Goal: Entertainment & Leisure: Consume media (video, audio)

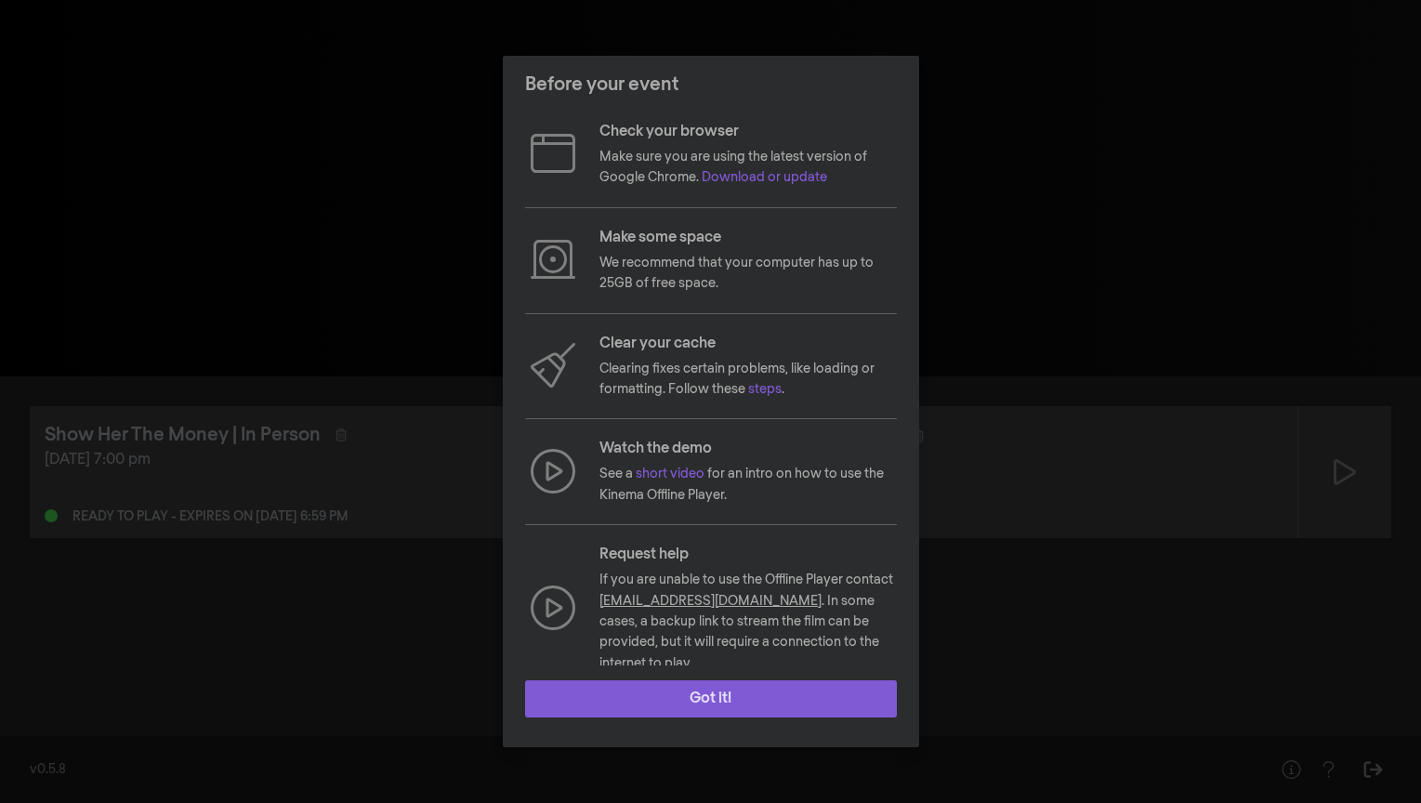
click at [690, 694] on button "Got it!" at bounding box center [711, 698] width 372 height 37
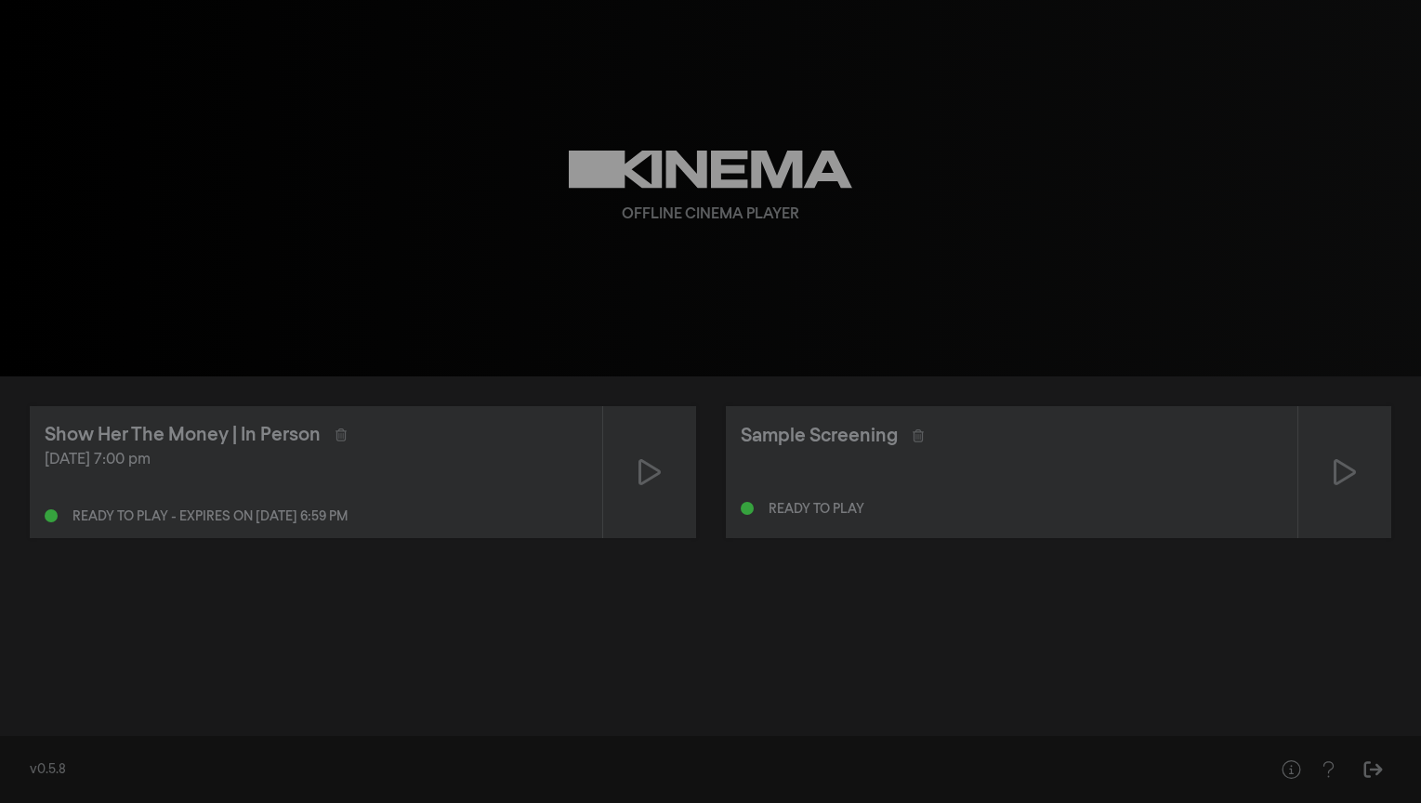
click at [684, 250] on div "Offline Cinema Player" at bounding box center [710, 188] width 669 height 376
click at [649, 343] on div "Offline Cinema Player" at bounding box center [710, 188] width 669 height 376
click at [661, 191] on div "Offline Cinema Player" at bounding box center [710, 188] width 669 height 376
click at [1336, 483] on icon at bounding box center [1344, 472] width 22 height 26
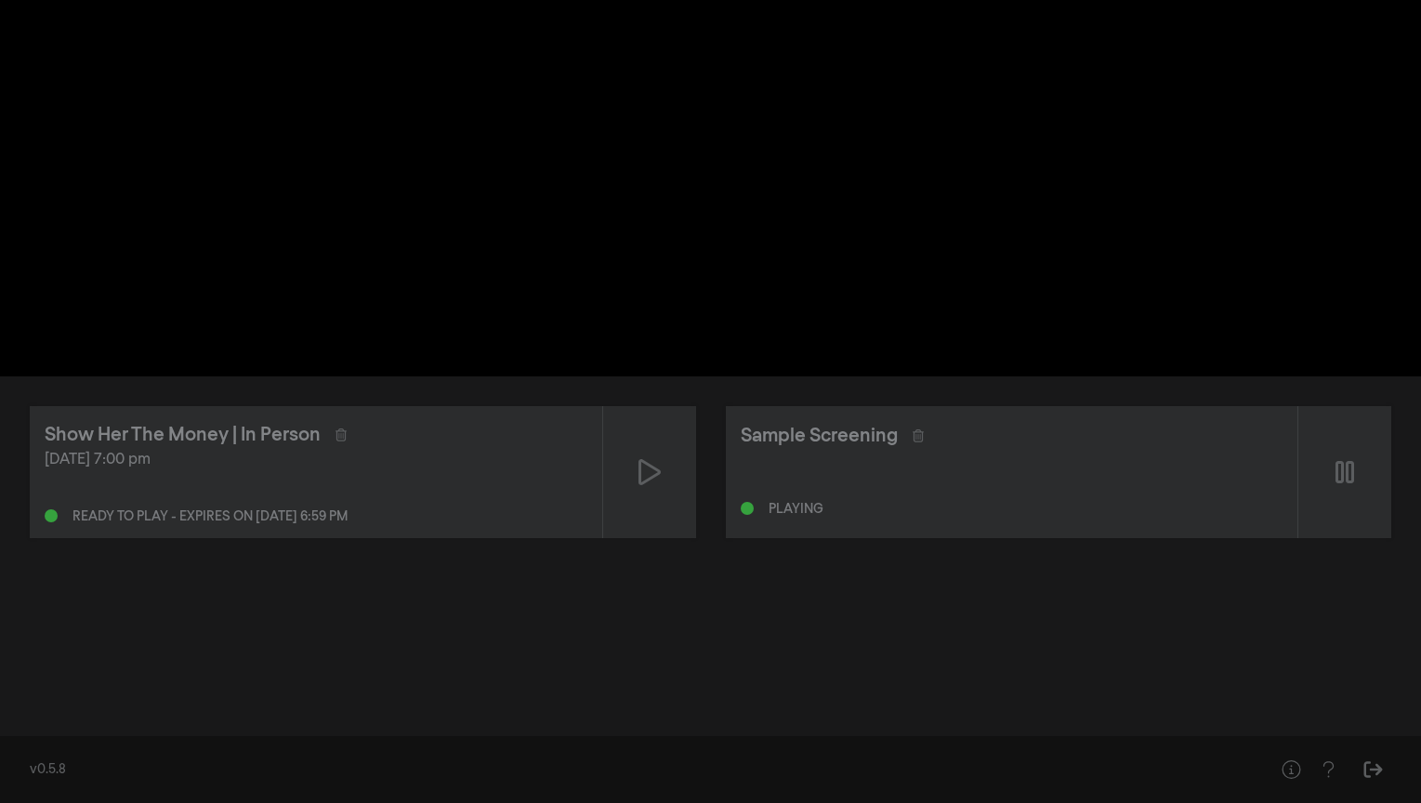
type input "0.183416"
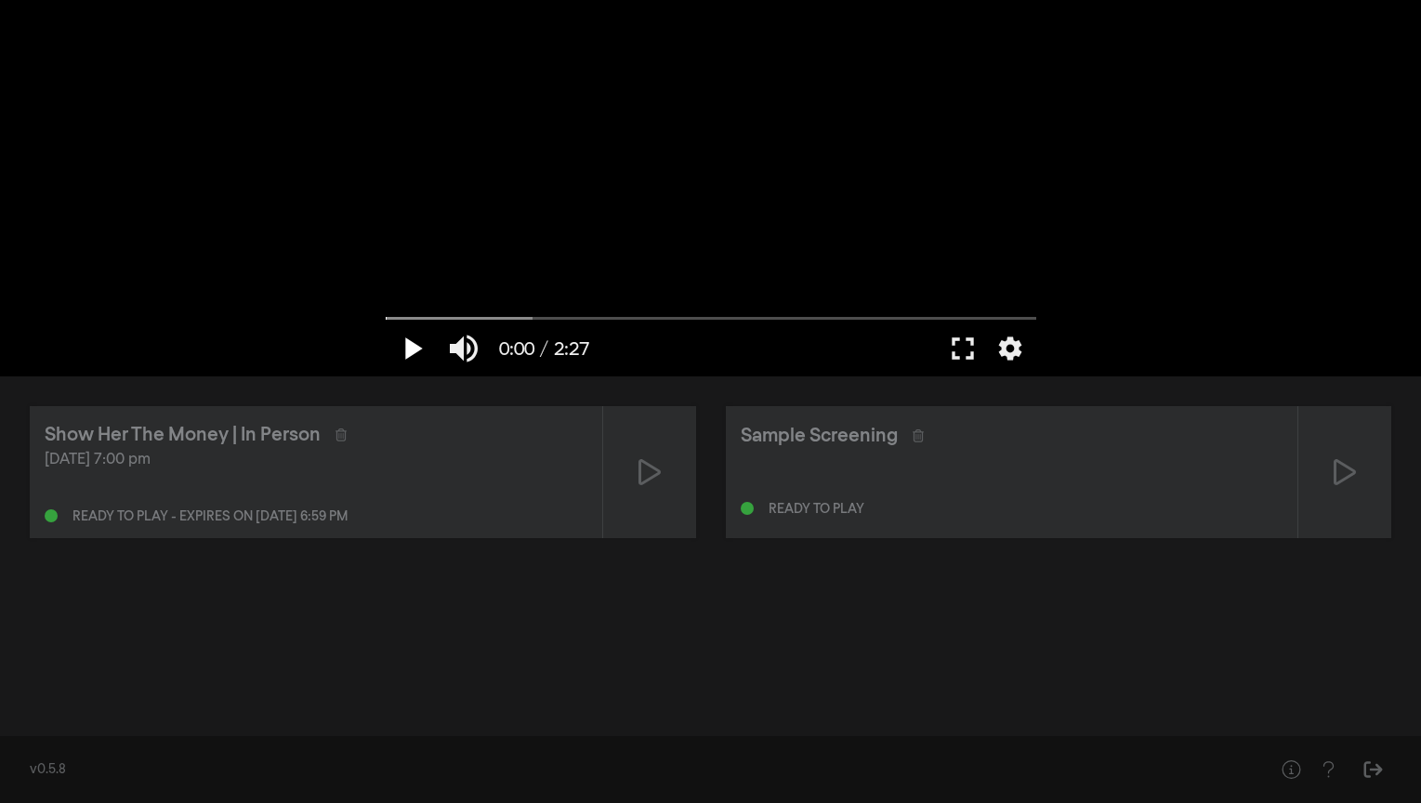
click at [415, 350] on button "play_arrow" at bounding box center [412, 349] width 52 height 56
click at [413, 349] on button "pause" at bounding box center [412, 349] width 52 height 56
click at [413, 349] on button "play_arrow" at bounding box center [412, 349] width 52 height 56
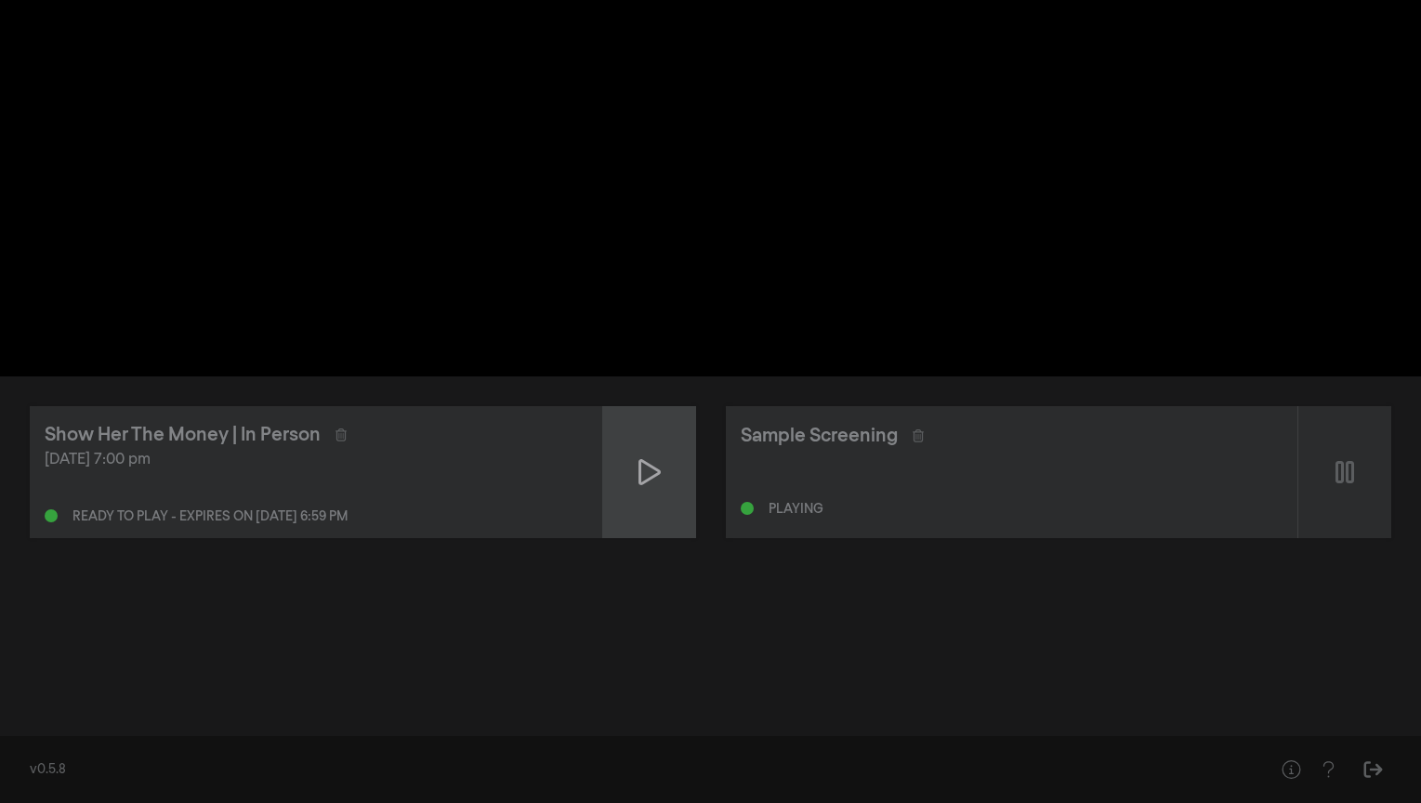
click at [651, 473] on icon at bounding box center [649, 472] width 22 height 30
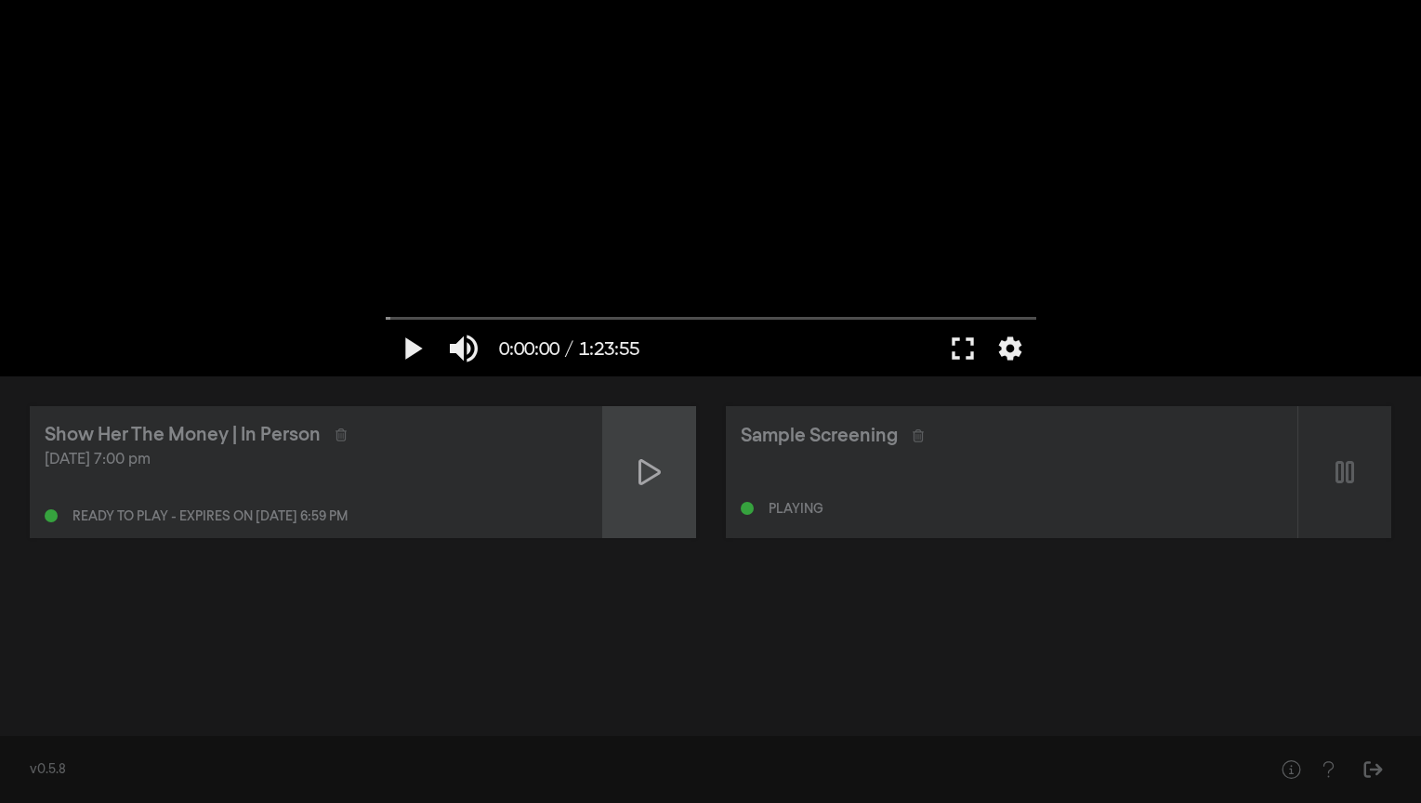
click at [638, 480] on icon at bounding box center [649, 472] width 22 height 30
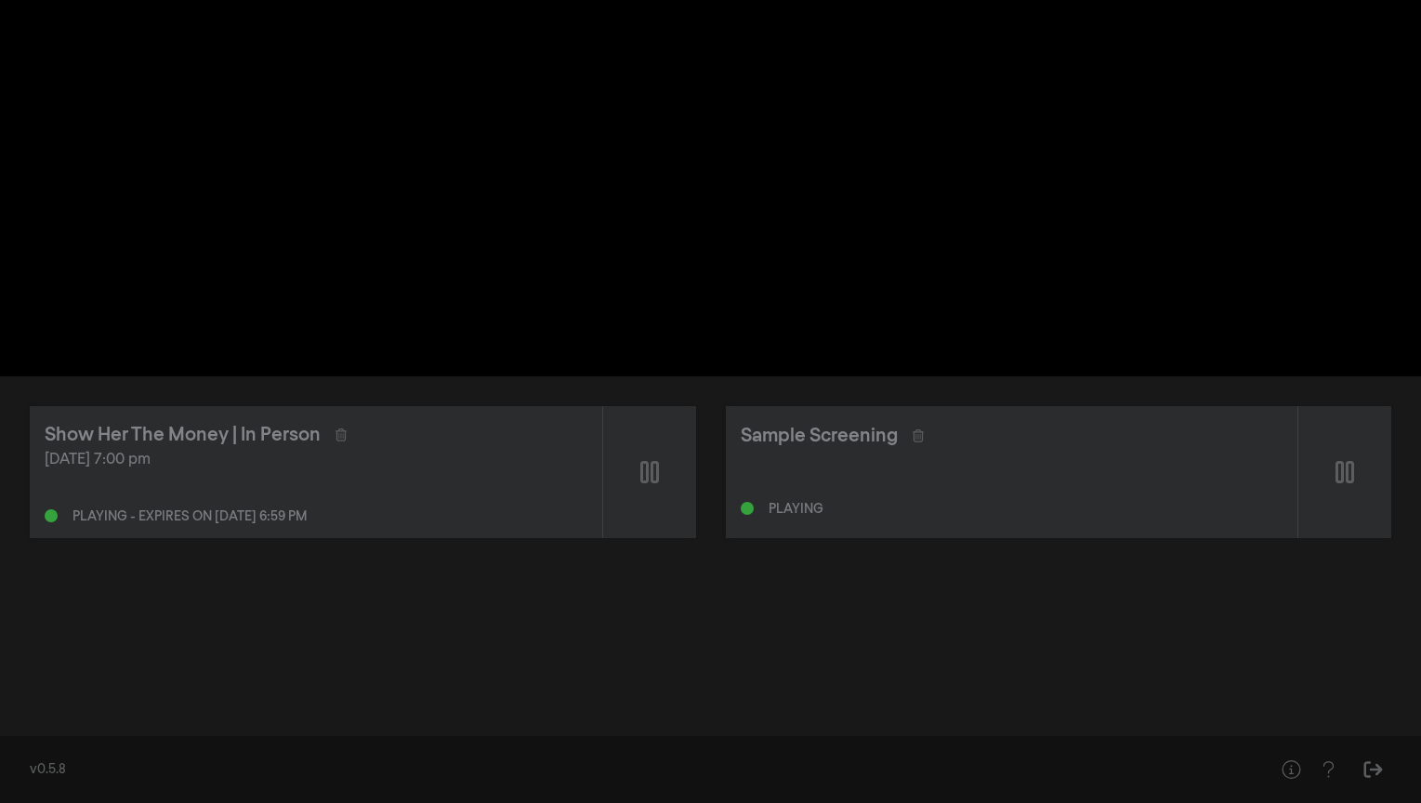
click at [375, 477] on div "[DATE] 7:00 pm Playing - expires on [DATE] 6:59 pm" at bounding box center [316, 486] width 543 height 74
click at [645, 480] on icon at bounding box center [649, 472] width 19 height 22
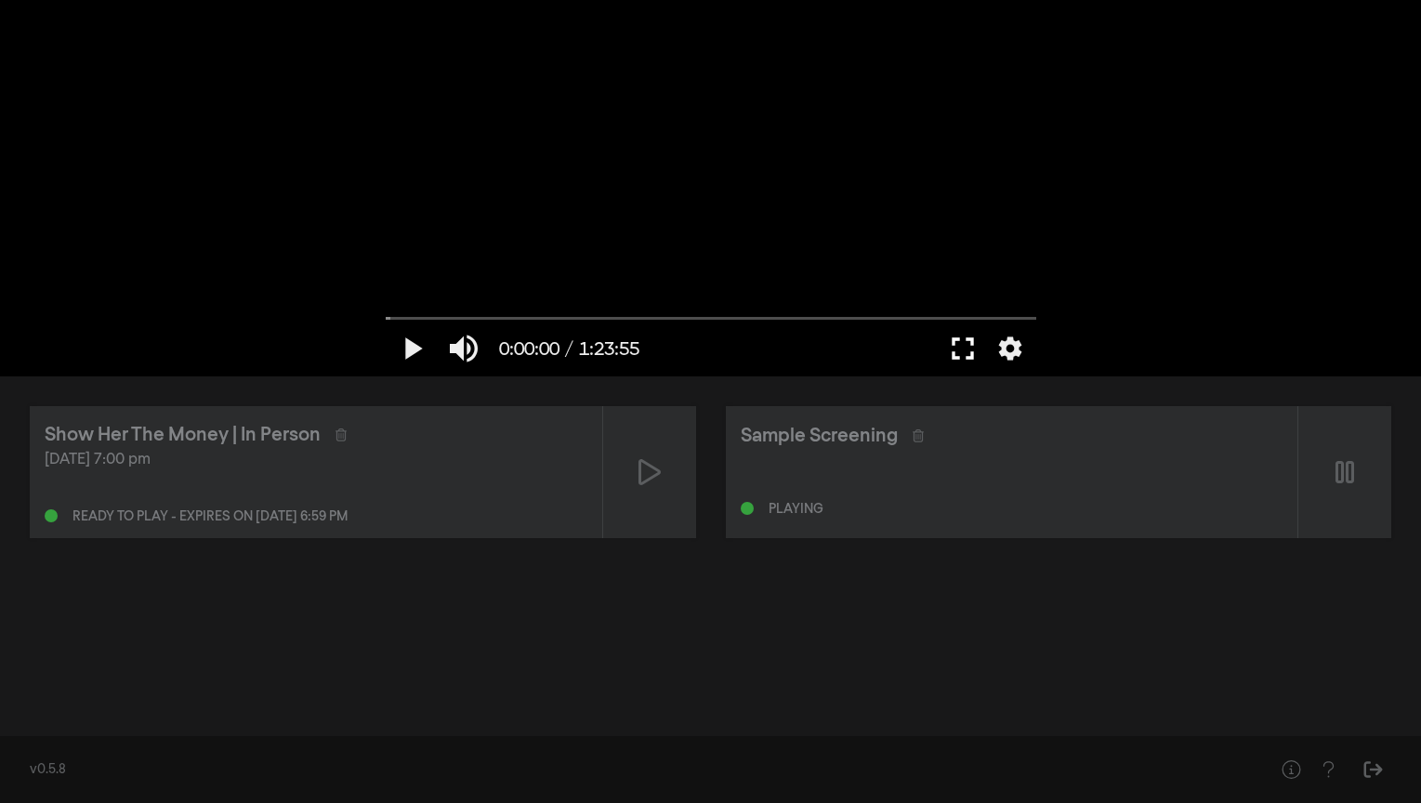
click at [961, 352] on button "fullscreen" at bounding box center [963, 349] width 52 height 56
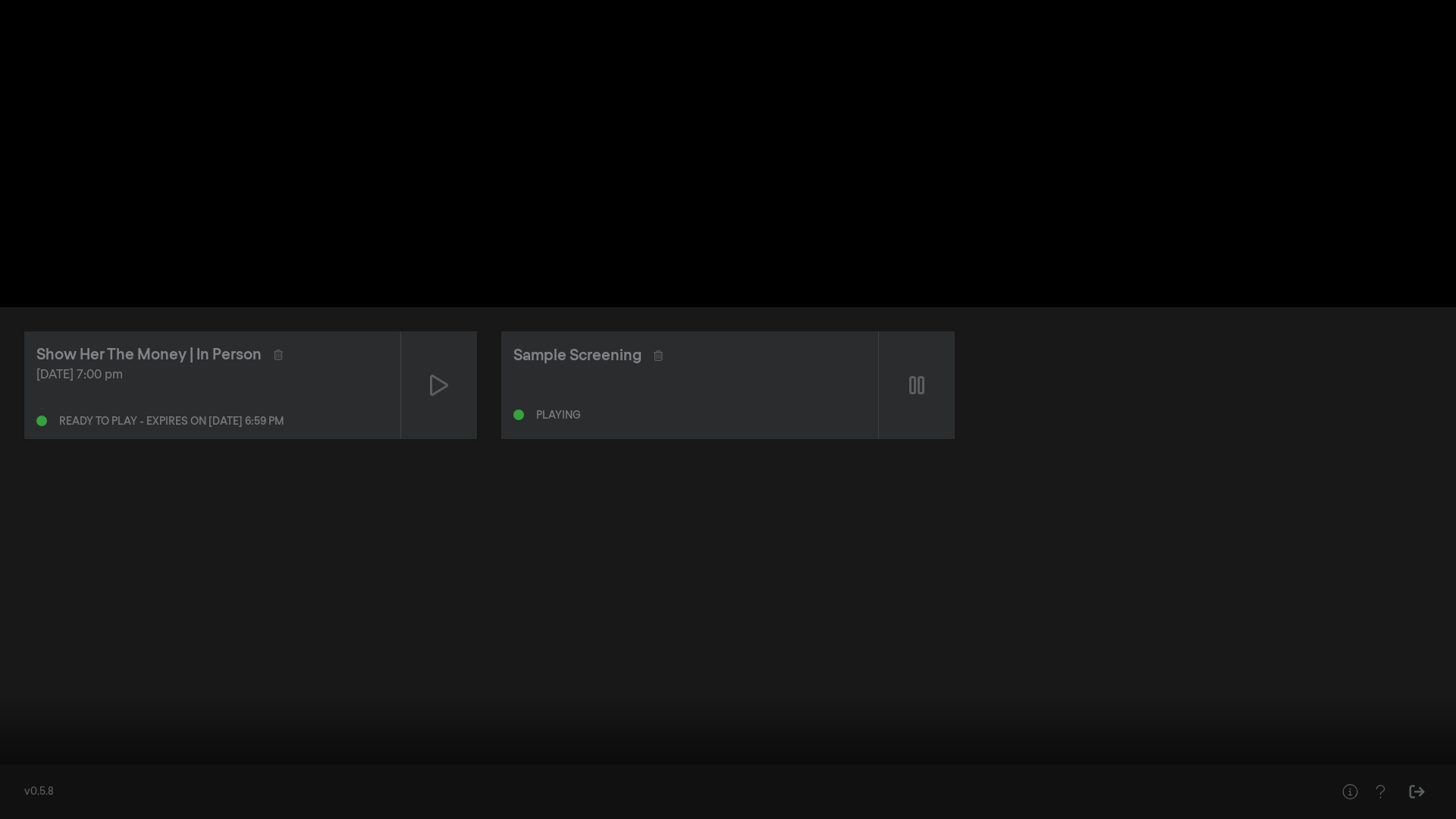
click at [26, 654] on button "play_arrow" at bounding box center [29, 796] width 42 height 46
click at [7, 654] on button "pause" at bounding box center [29, 796] width 42 height 46
click at [7, 654] on button "play_arrow" at bounding box center [29, 796] width 42 height 46
click at [863, 654] on div at bounding box center [728, 410] width 1456 height 819
click at [1159, 654] on button "fullscreen_exit" at bounding box center [1388, 796] width 42 height 46
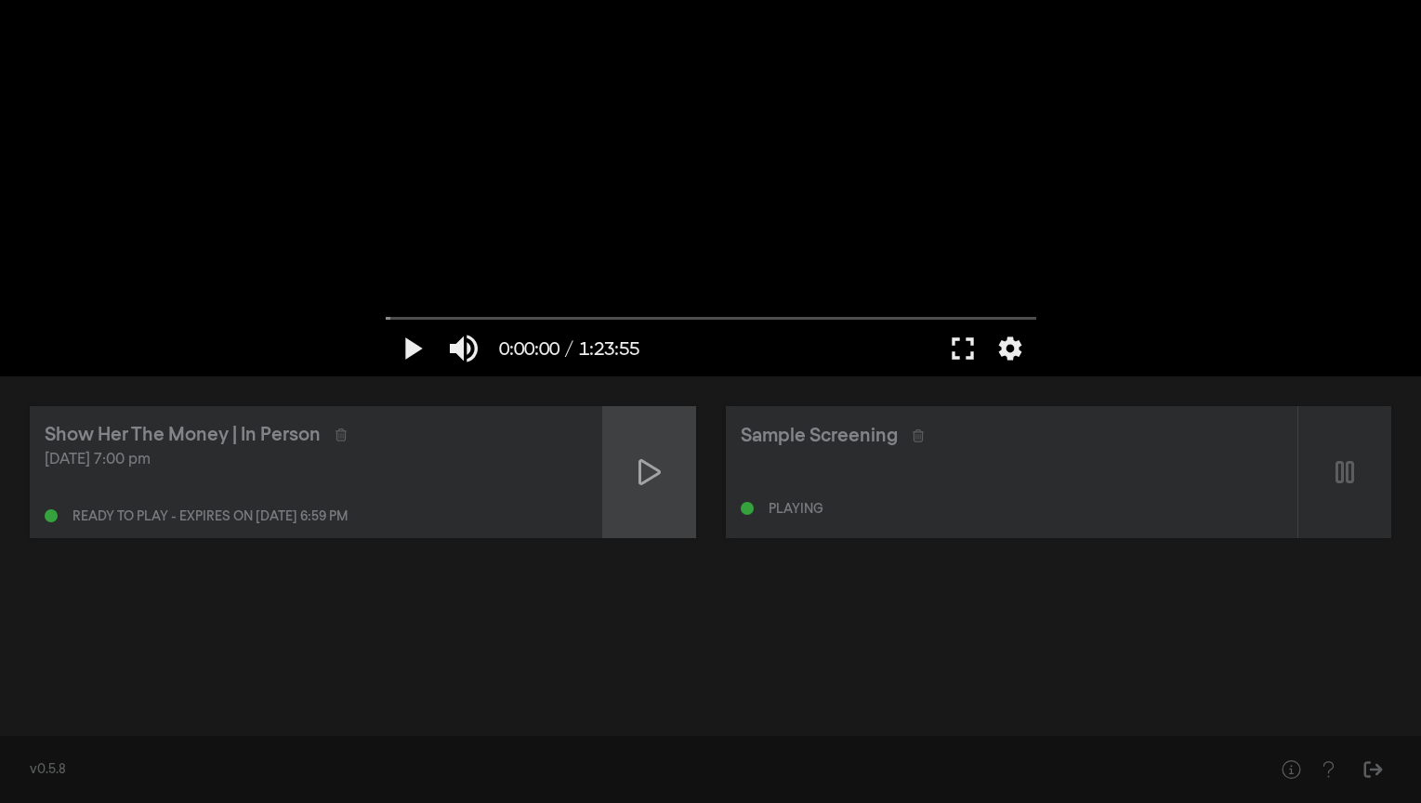
click at [650, 475] on icon at bounding box center [649, 472] width 22 height 30
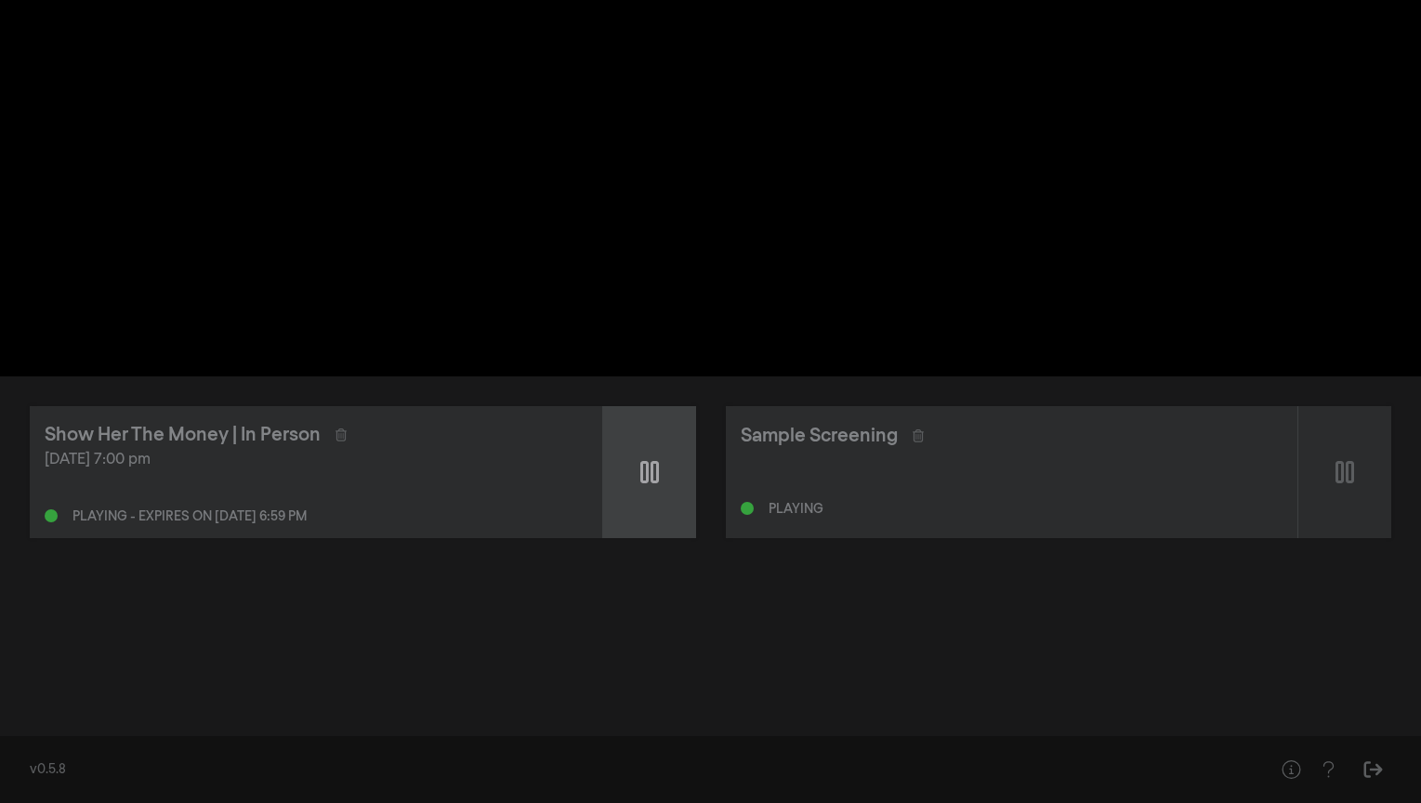
click at [650, 472] on icon at bounding box center [649, 472] width 19 height 30
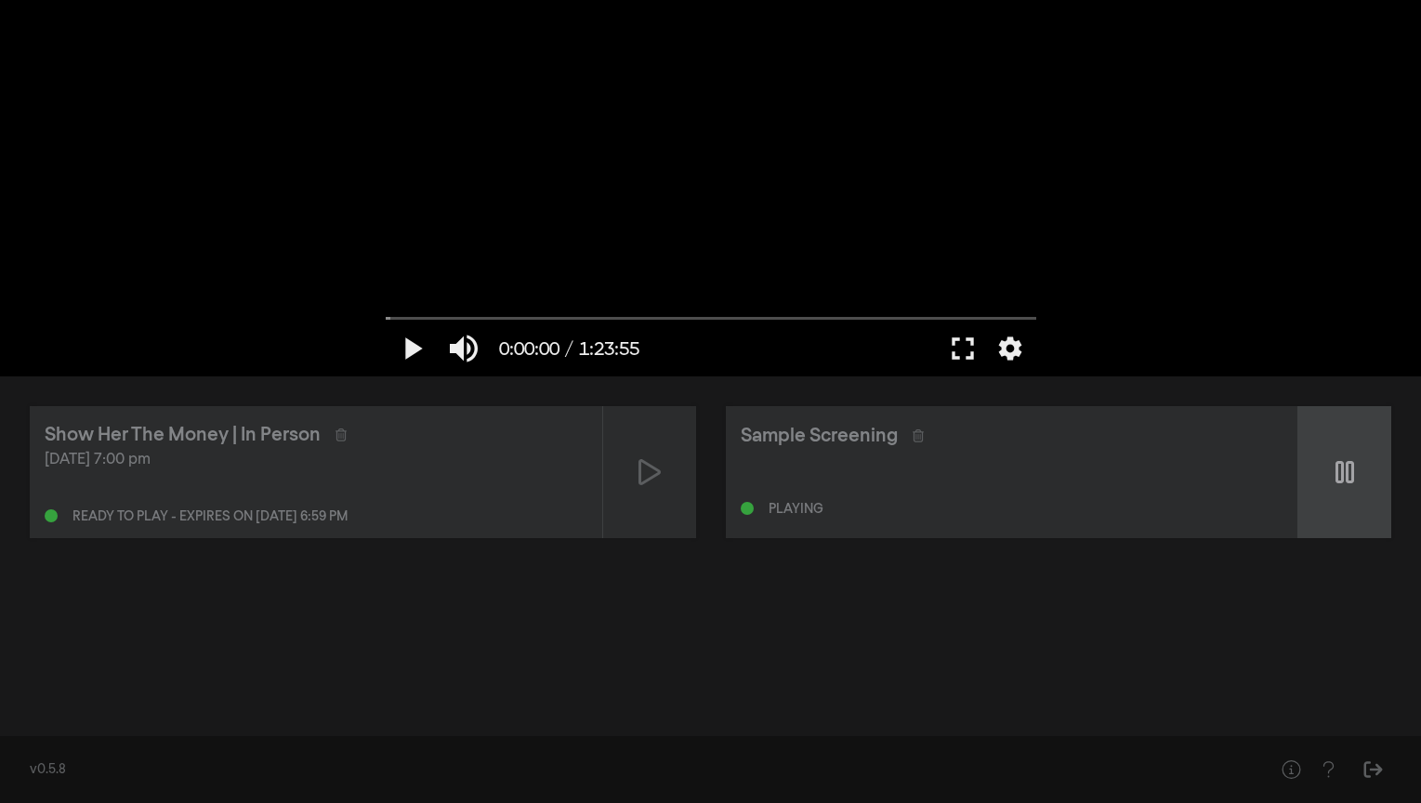
click at [1351, 464] on icon at bounding box center [1344, 472] width 19 height 22
click at [1342, 466] on icon at bounding box center [1344, 472] width 22 height 30
click at [1346, 478] on icon at bounding box center [1344, 472] width 22 height 26
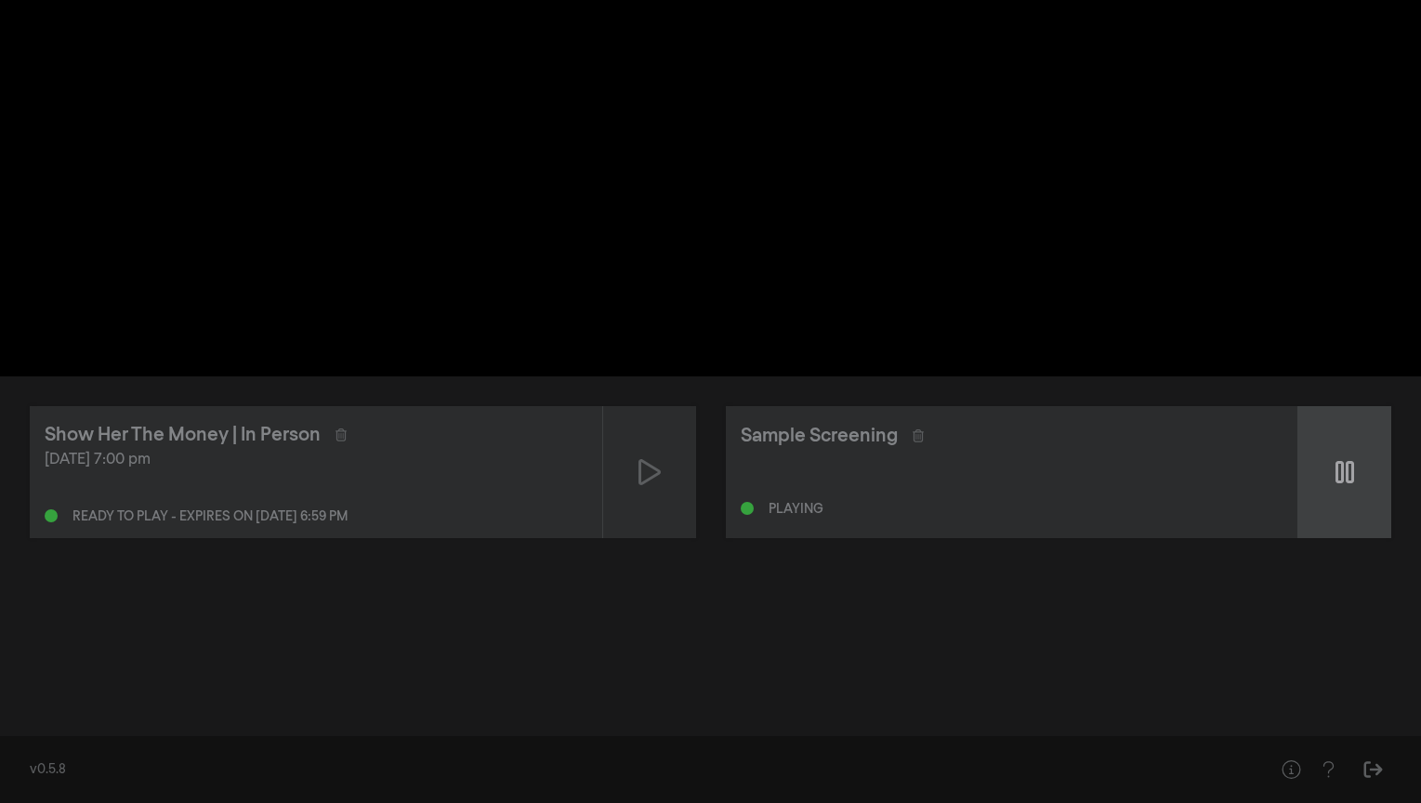
click at [1347, 474] on icon at bounding box center [1344, 472] width 19 height 22
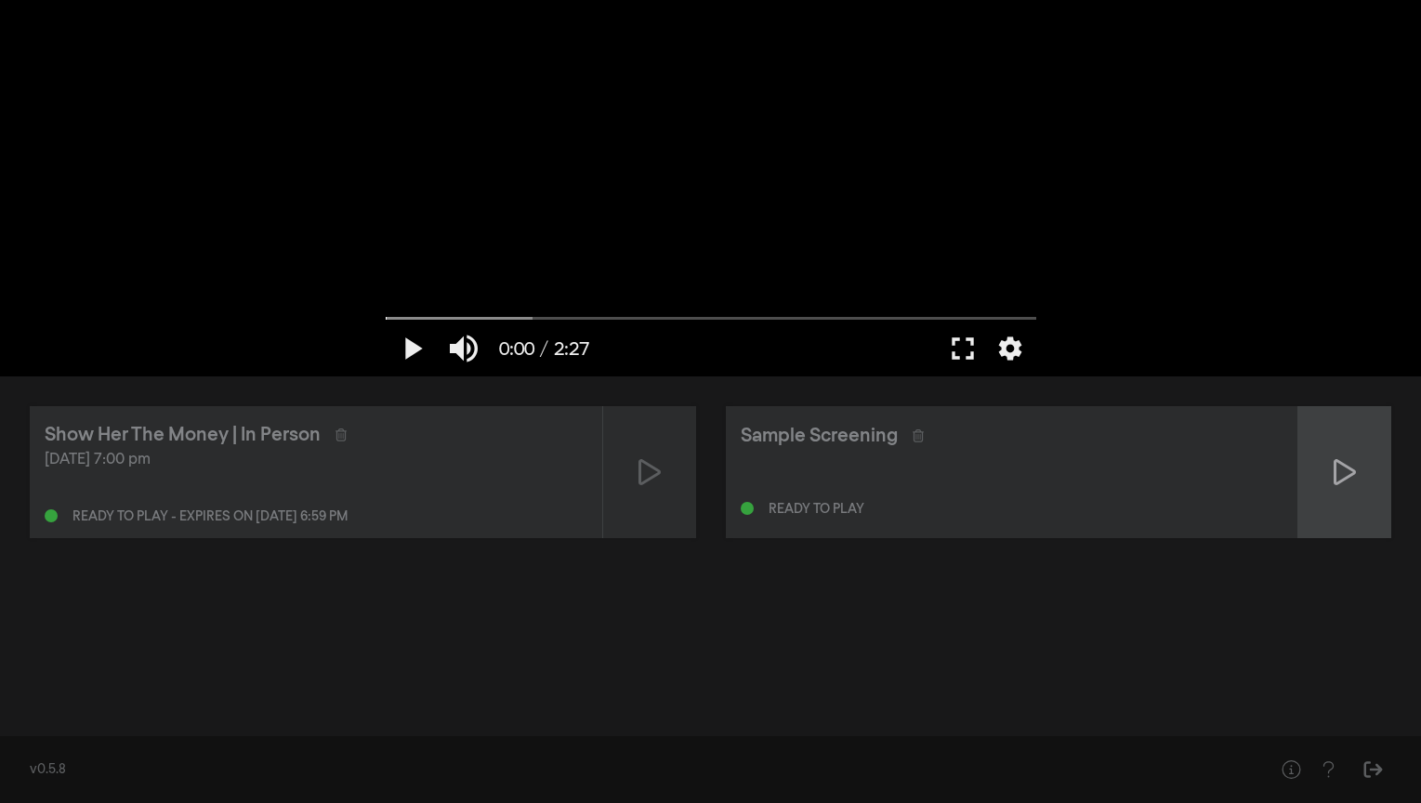
click at [1333, 447] on div at bounding box center [1344, 472] width 93 height 132
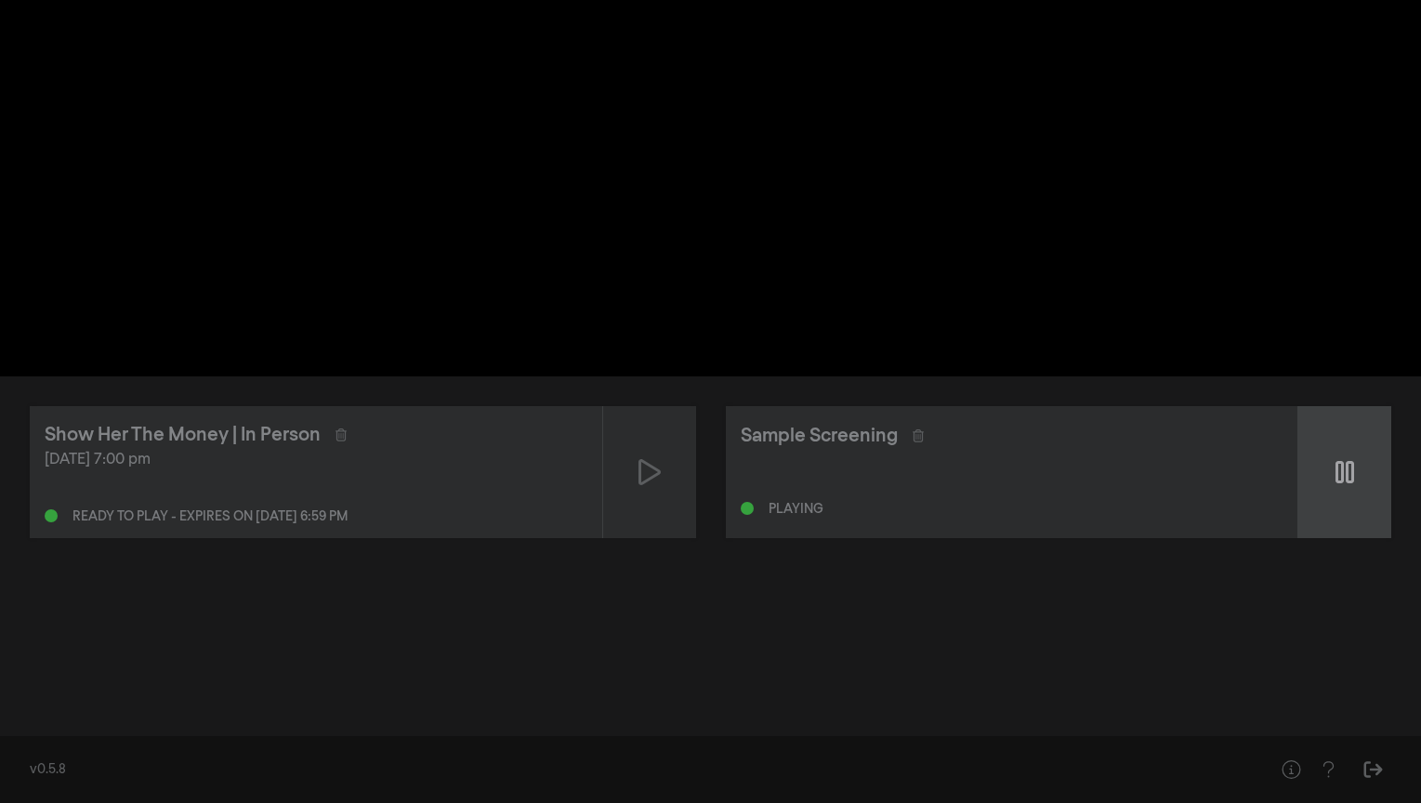
click at [1333, 447] on div at bounding box center [1344, 472] width 93 height 132
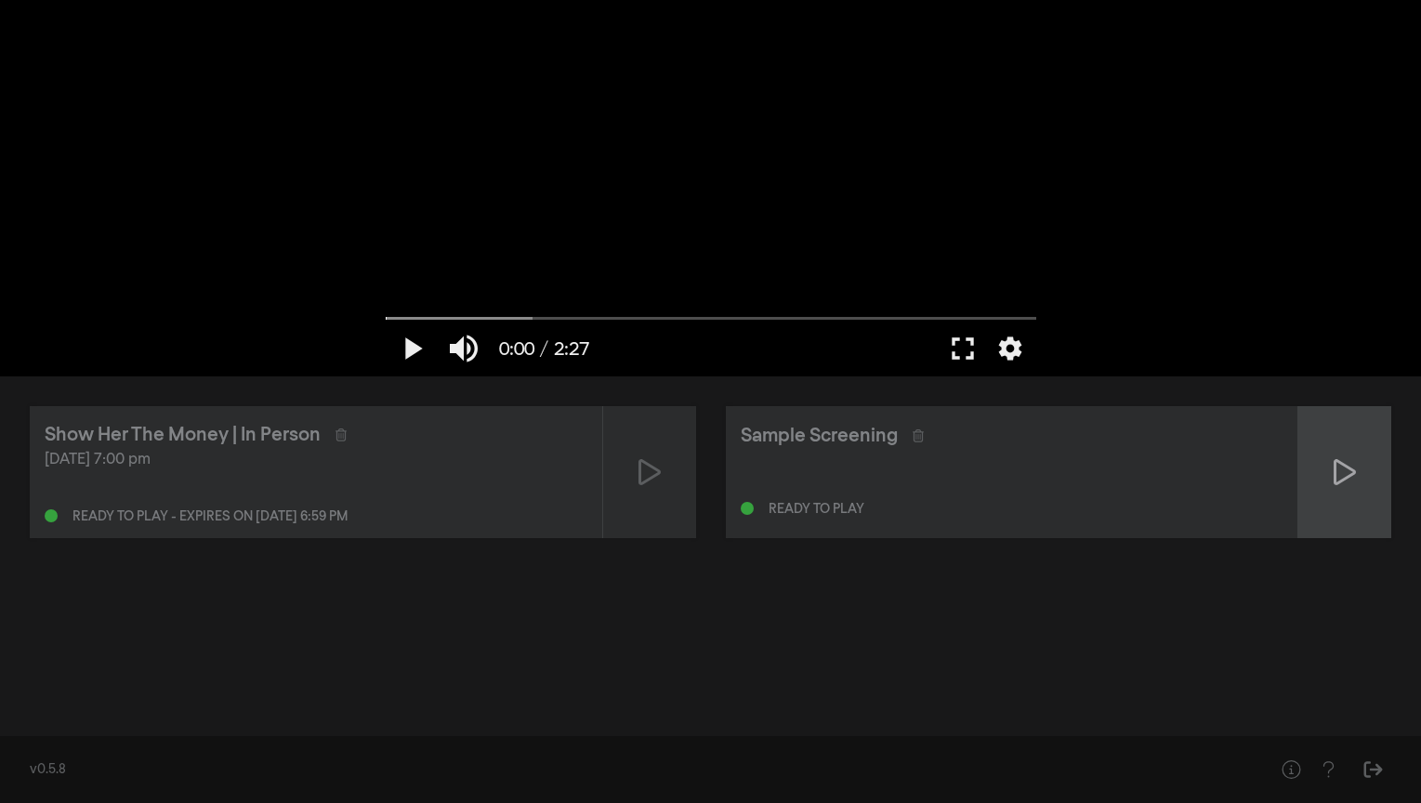
click at [1358, 487] on div at bounding box center [1344, 472] width 93 height 132
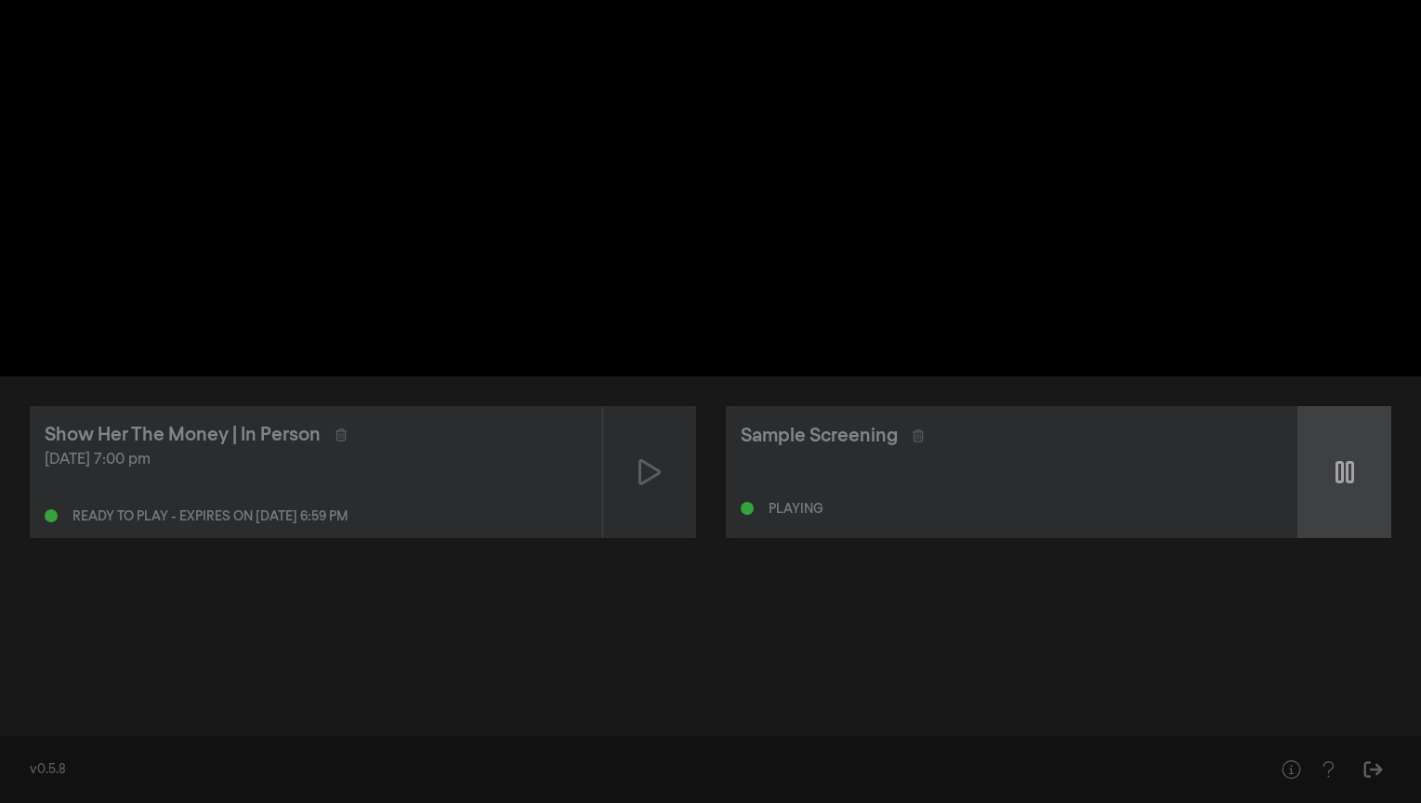
click at [1358, 487] on div at bounding box center [1344, 472] width 93 height 132
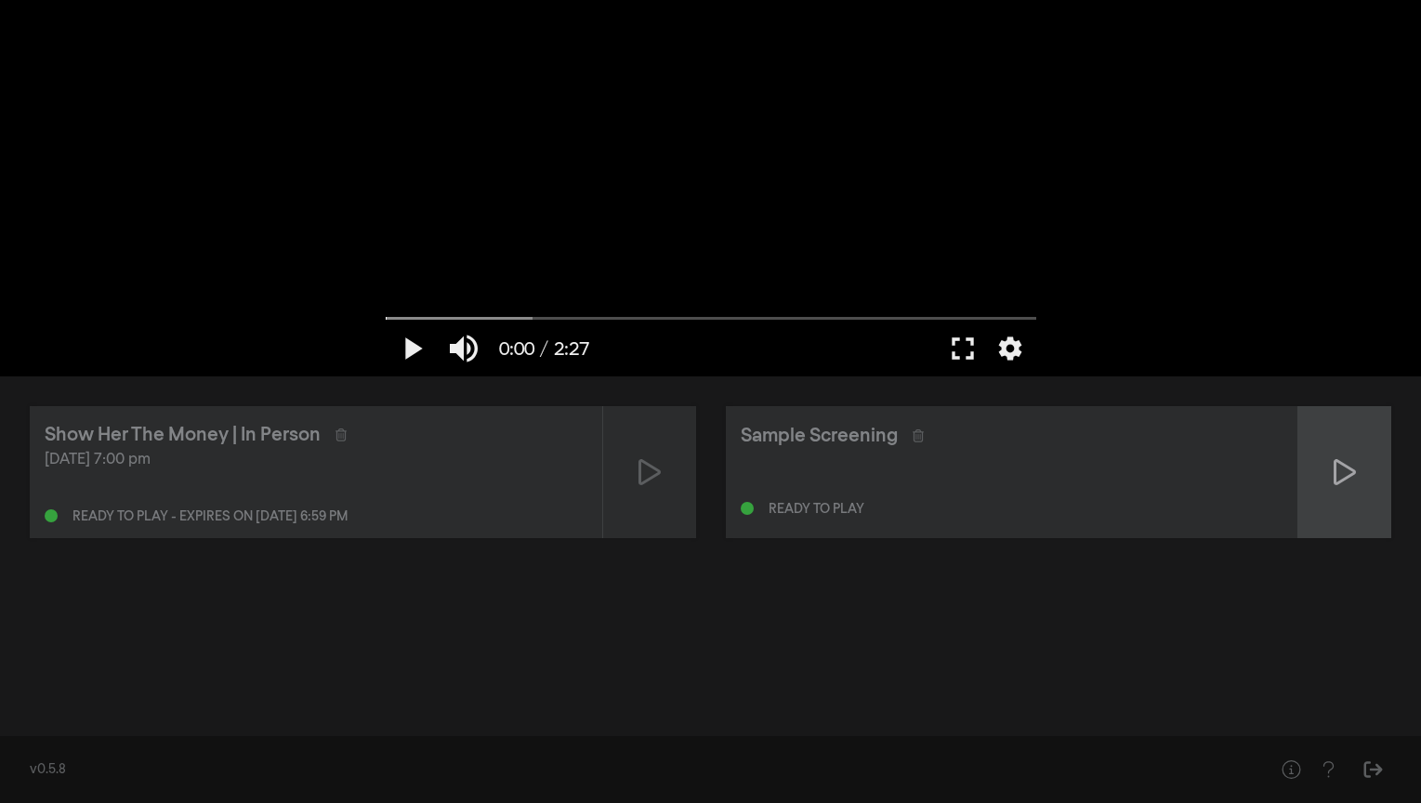
click at [1342, 476] on icon at bounding box center [1344, 472] width 22 height 30
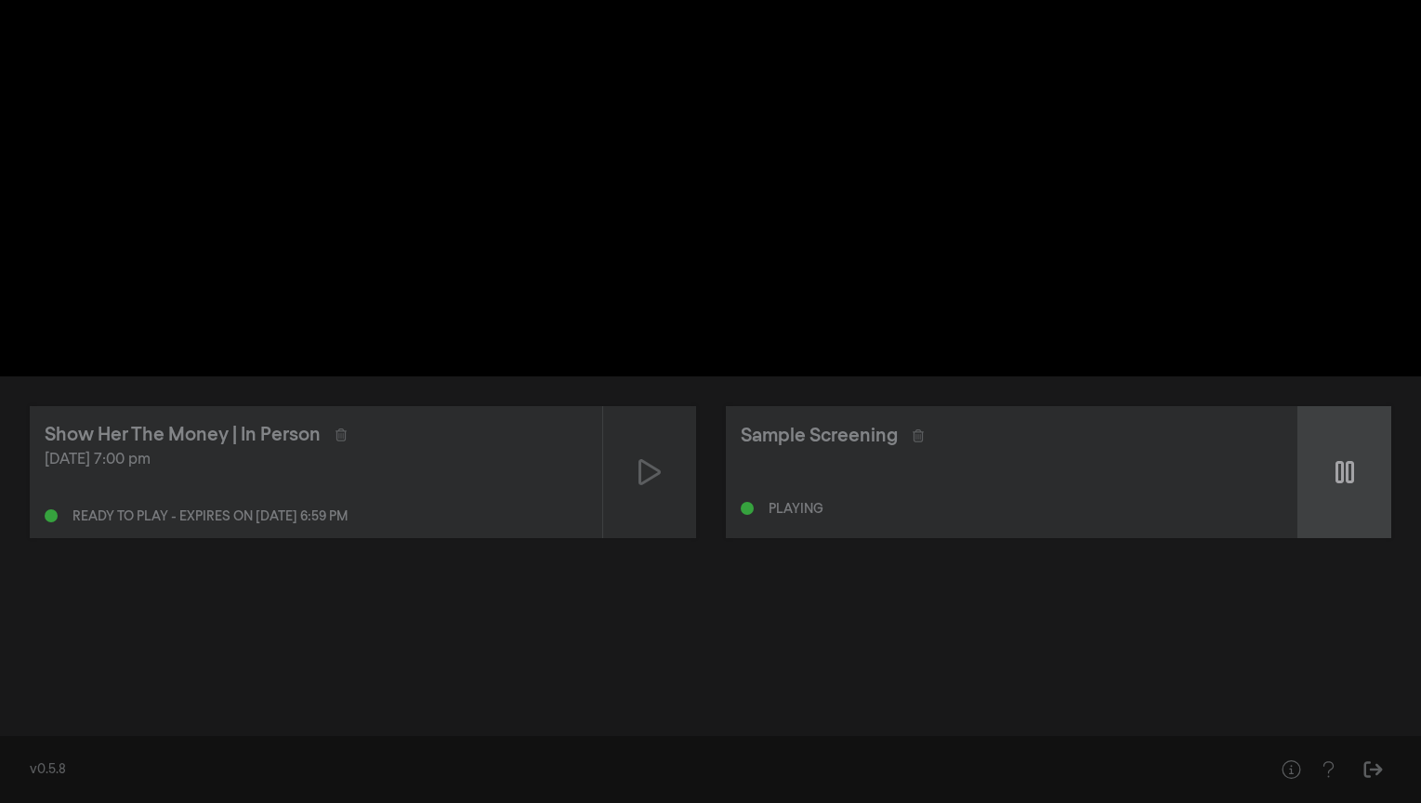
click at [1342, 476] on icon at bounding box center [1344, 472] width 19 height 22
